Goal: Task Accomplishment & Management: Complete application form

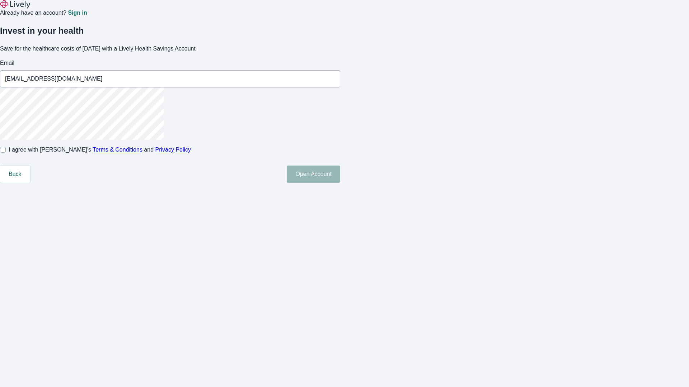
click at [6, 153] on input "I agree with Lively’s Terms & Conditions and Privacy Policy" at bounding box center [3, 150] width 6 height 6
checkbox input "true"
click at [340, 183] on button "Open Account" at bounding box center [313, 174] width 53 height 17
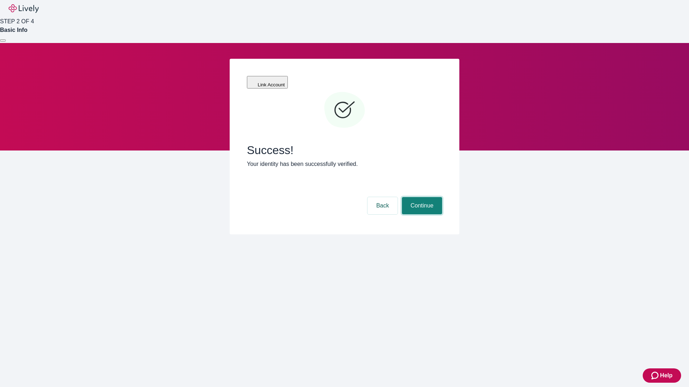
click at [421, 197] on button "Continue" at bounding box center [422, 205] width 40 height 17
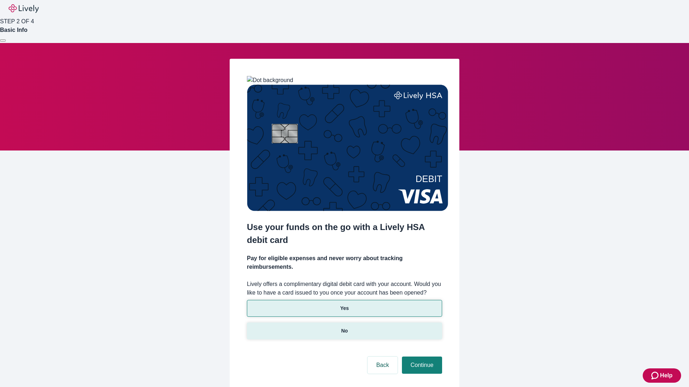
click at [344, 327] on p "No" at bounding box center [344, 331] width 7 height 8
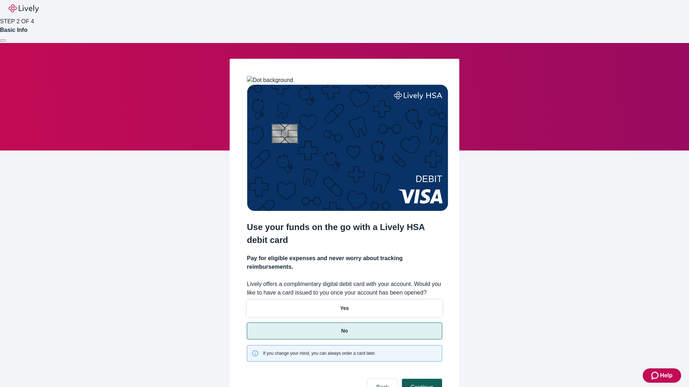
click at [421, 379] on button "Continue" at bounding box center [422, 387] width 40 height 17
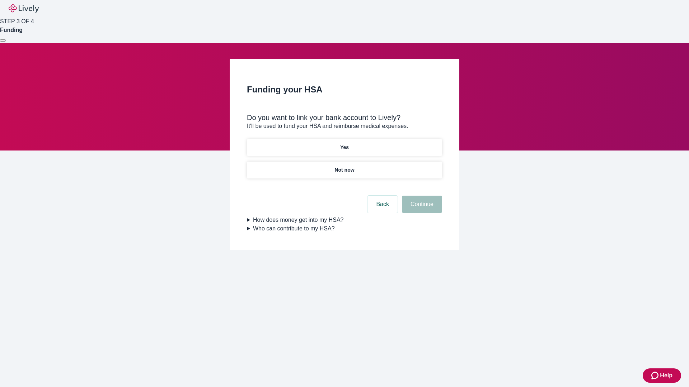
click at [344, 144] on p "Yes" at bounding box center [344, 148] width 9 height 8
click at [421, 196] on button "Continue" at bounding box center [422, 204] width 40 height 17
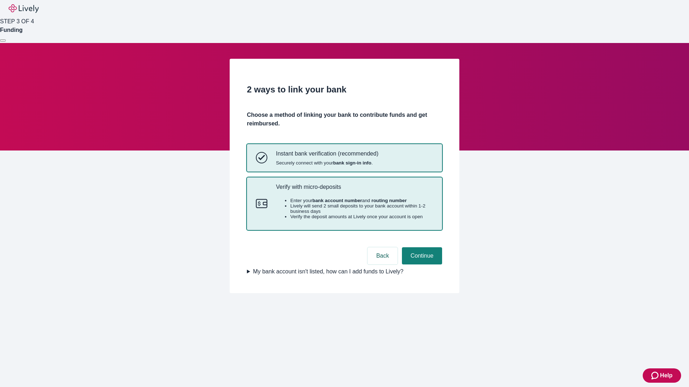
click at [354, 190] on p "Verify with micro-deposits" at bounding box center [354, 187] width 157 height 7
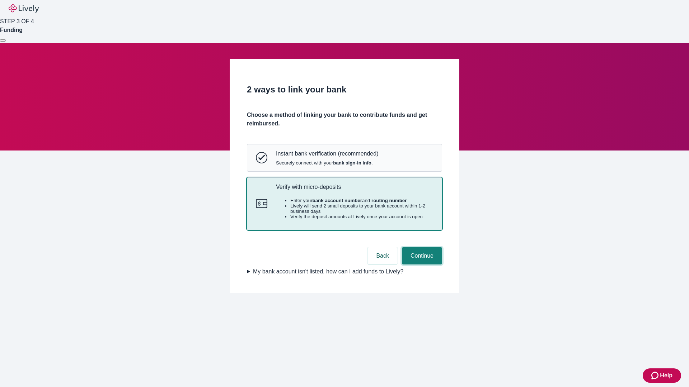
click at [421, 265] on button "Continue" at bounding box center [422, 255] width 40 height 17
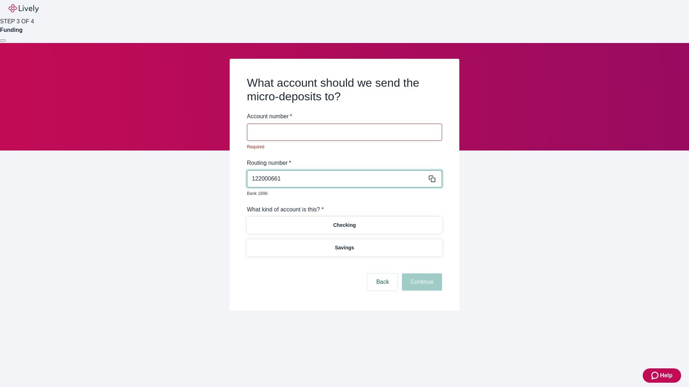
type input "122000661"
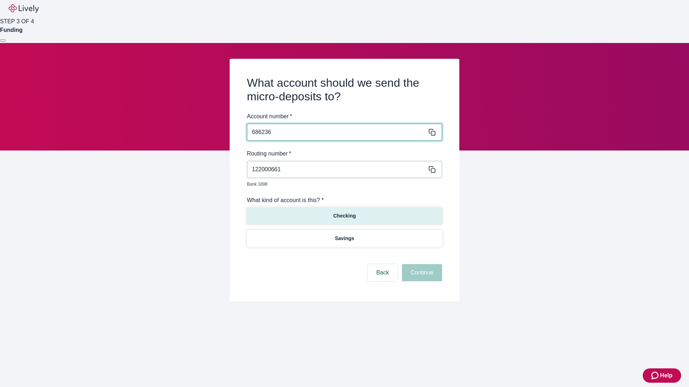
type input "686236"
click at [344, 212] on p "Checking" at bounding box center [344, 216] width 23 height 8
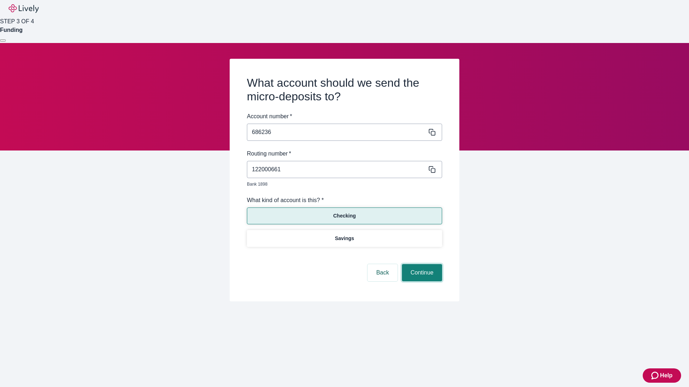
click at [421, 265] on button "Continue" at bounding box center [422, 272] width 40 height 17
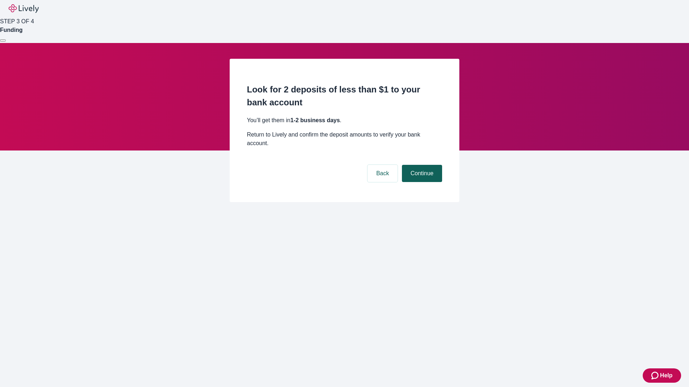
click at [421, 165] on button "Continue" at bounding box center [422, 173] width 40 height 17
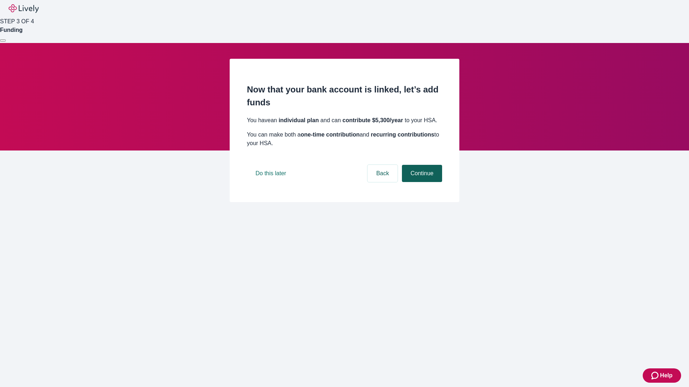
click at [421, 182] on button "Continue" at bounding box center [422, 173] width 40 height 17
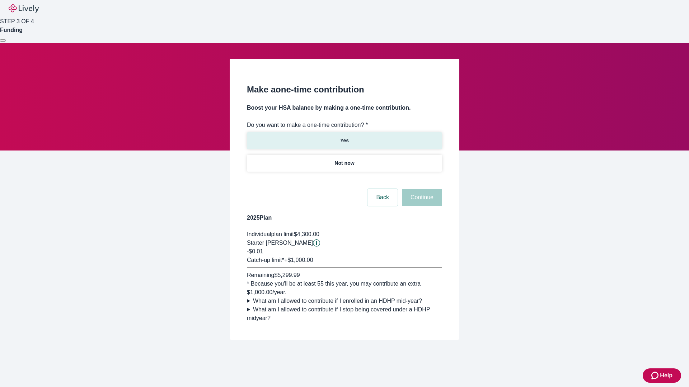
click at [344, 137] on p "Yes" at bounding box center [344, 141] width 9 height 8
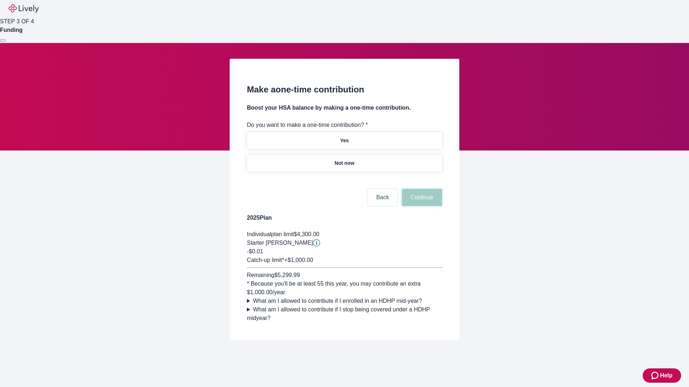
click at [421, 206] on button "Continue" at bounding box center [422, 197] width 40 height 17
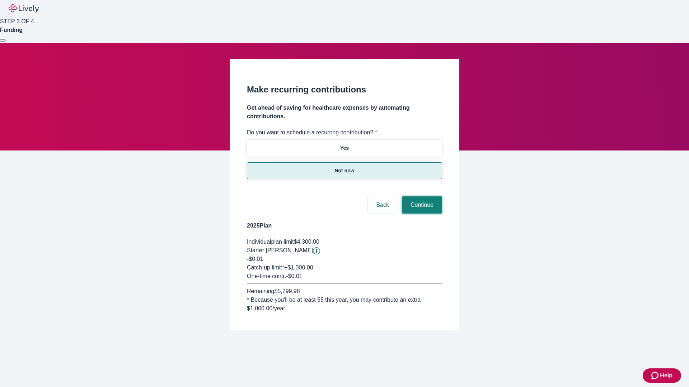
click at [421, 197] on button "Continue" at bounding box center [422, 205] width 40 height 17
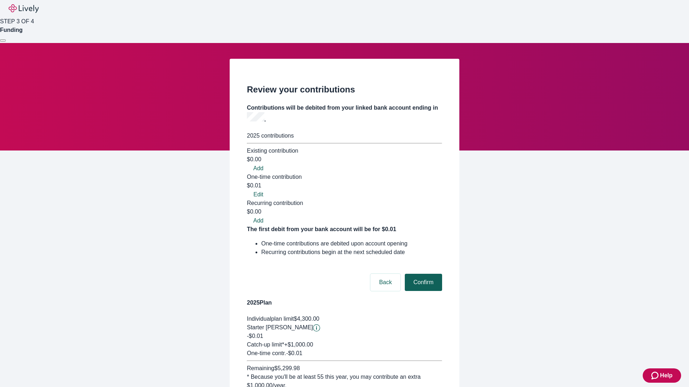
click at [422, 274] on button "Confirm" at bounding box center [423, 282] width 37 height 17
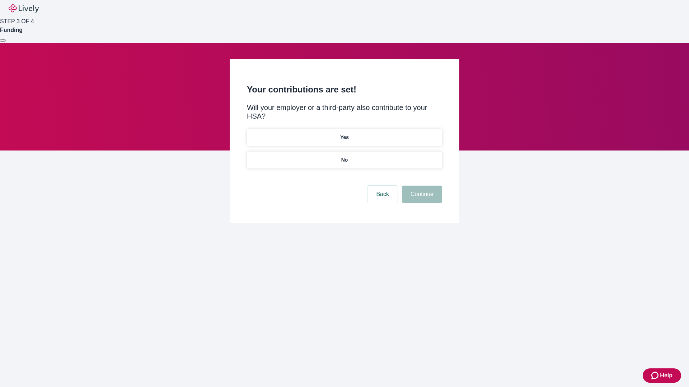
click at [344, 156] on p "No" at bounding box center [344, 160] width 7 height 8
click at [421, 186] on button "Continue" at bounding box center [422, 194] width 40 height 17
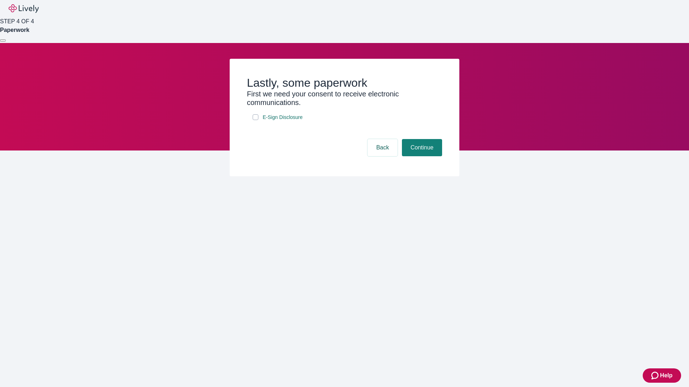
click at [255, 120] on input "E-Sign Disclosure" at bounding box center [255, 117] width 6 height 6
checkbox input "true"
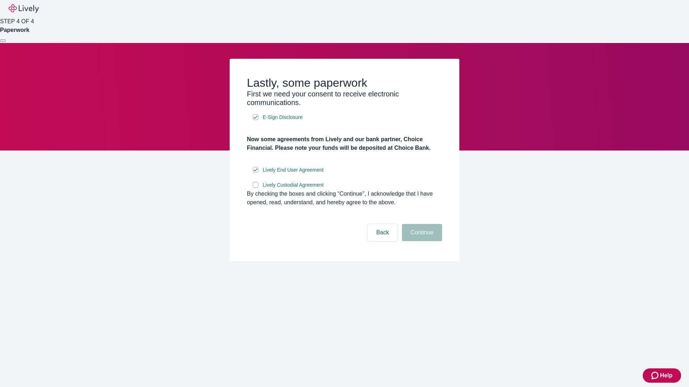
click at [255, 188] on input "Lively Custodial Agreement" at bounding box center [255, 185] width 6 height 6
checkbox input "true"
click at [421, 241] on button "Continue" at bounding box center [422, 232] width 40 height 17
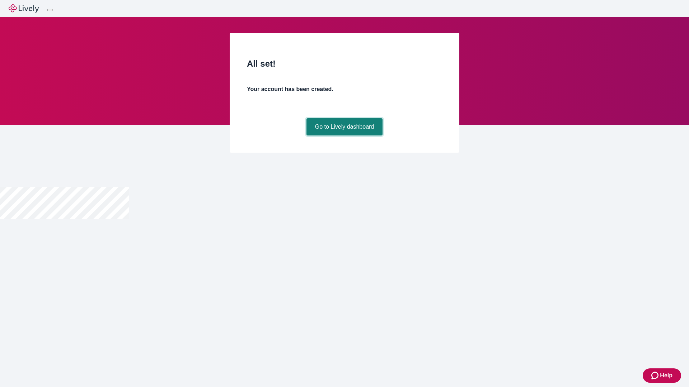
click at [344, 136] on link "Go to Lively dashboard" at bounding box center [344, 126] width 76 height 17
